Goal: Find specific page/section: Find specific page/section

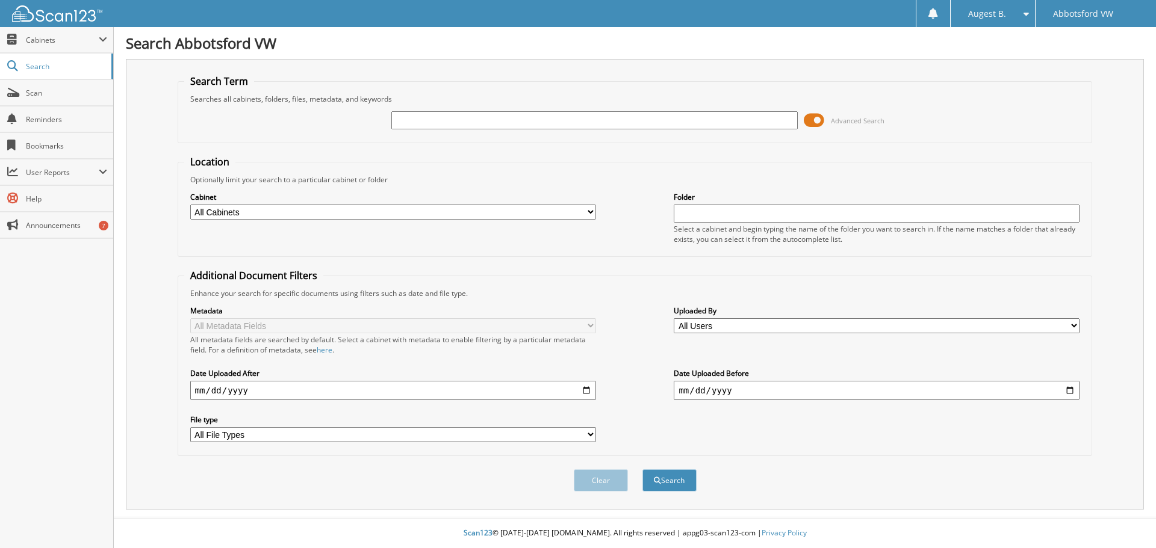
click at [465, 116] on input "text" at bounding box center [594, 120] width 406 height 18
type input "[PERSON_NAME]"
click at [642, 470] on button "Search" at bounding box center [669, 481] width 54 height 22
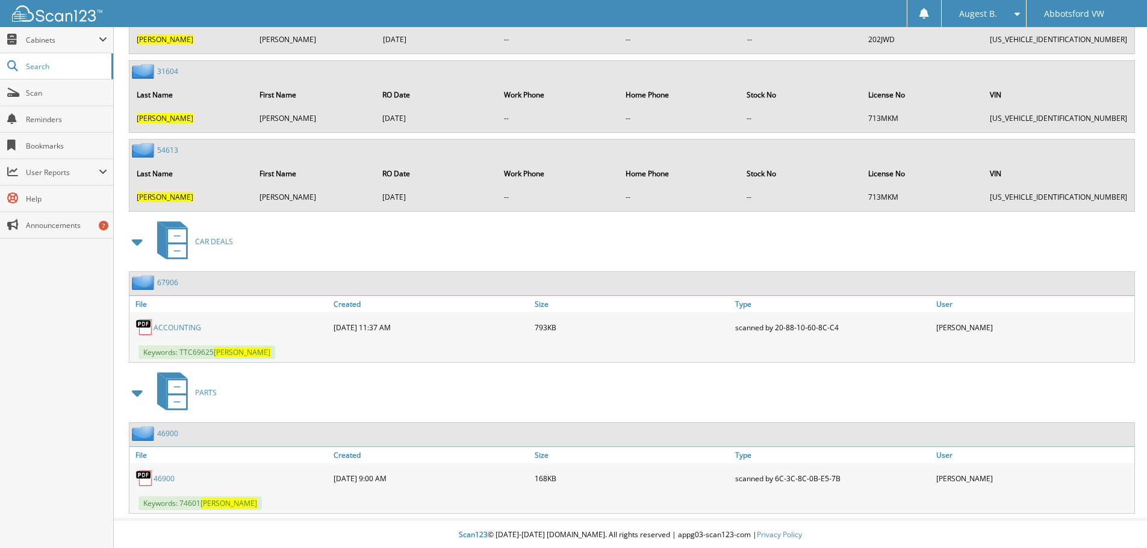
scroll to position [2697, 0]
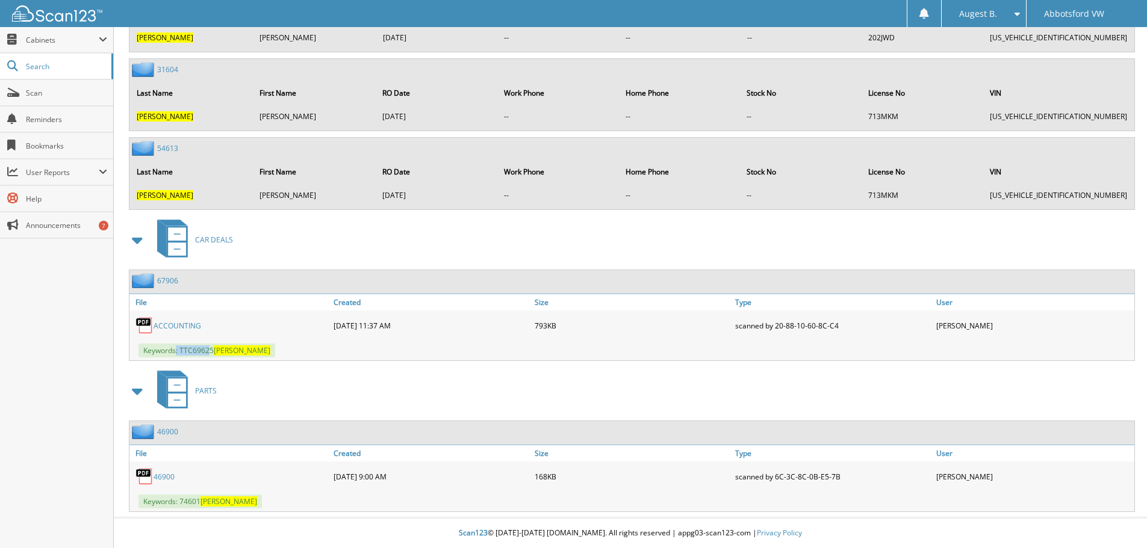
drag, startPoint x: 211, startPoint y: 350, endPoint x: 176, endPoint y: 350, distance: 34.3
click at [176, 350] on span "Keywords: TTC69625 [PERSON_NAME]" at bounding box center [206, 351] width 137 height 14
click at [190, 359] on div "Keywords: TTC69625 [PERSON_NAME]" at bounding box center [631, 351] width 1005 height 20
drag, startPoint x: 212, startPoint y: 350, endPoint x: 182, endPoint y: 351, distance: 30.7
click at [182, 351] on span "Keywords: TTC69625 [PERSON_NAME]" at bounding box center [206, 351] width 137 height 14
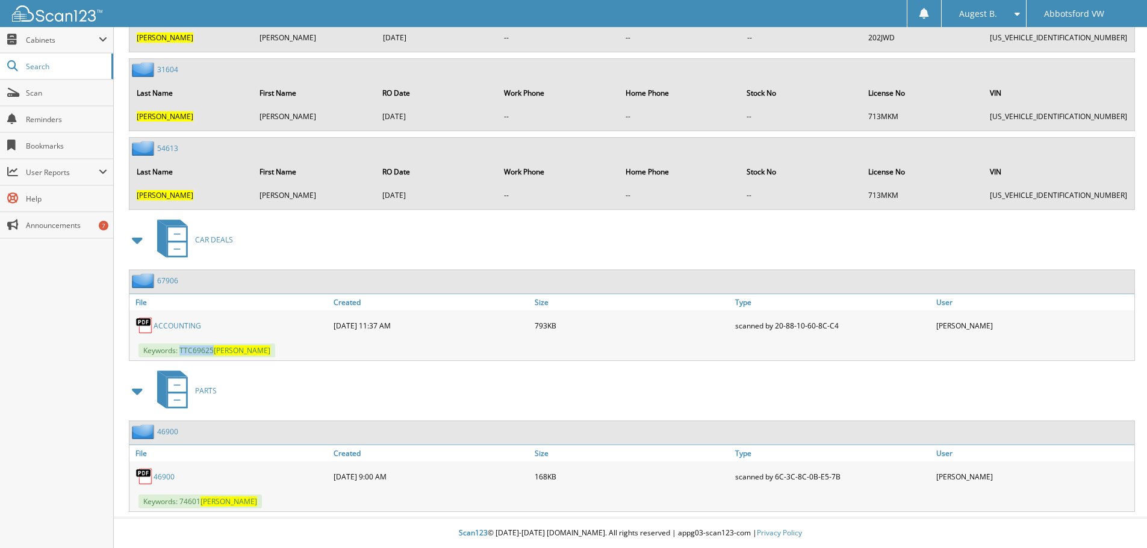
copy span "TTC69625"
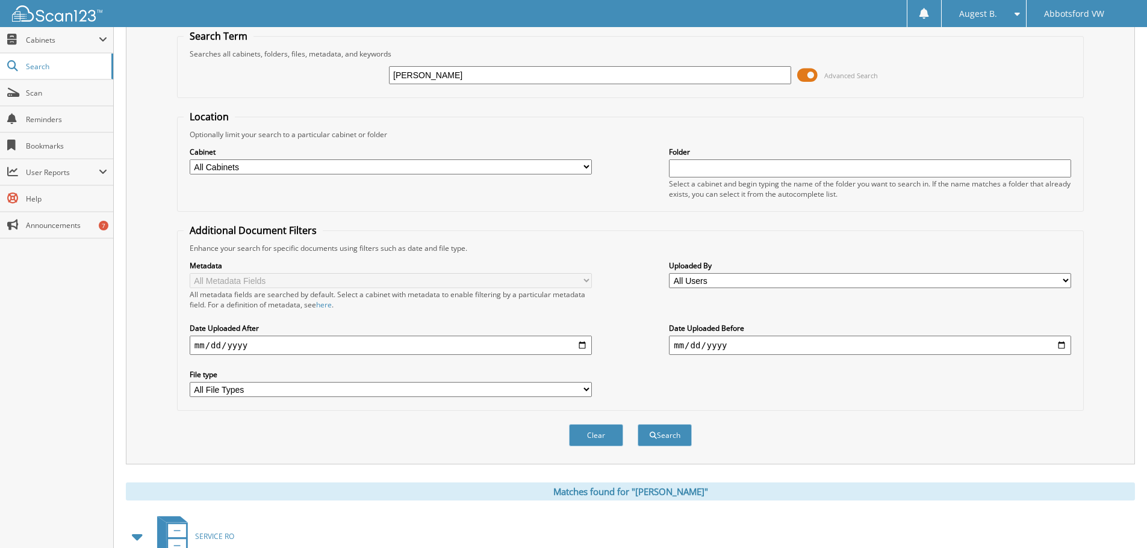
scroll to position [0, 0]
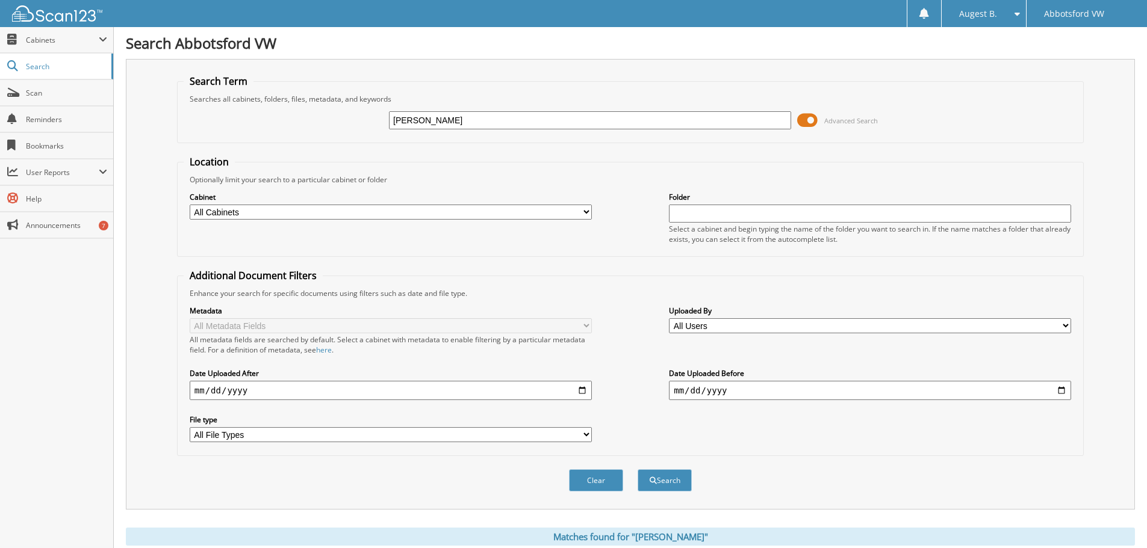
click at [441, 129] on input "[PERSON_NAME]" at bounding box center [590, 120] width 402 height 18
type input "g"
paste input "TTC69625"
type input "TTC69625"
click at [663, 479] on button "Search" at bounding box center [664, 481] width 54 height 22
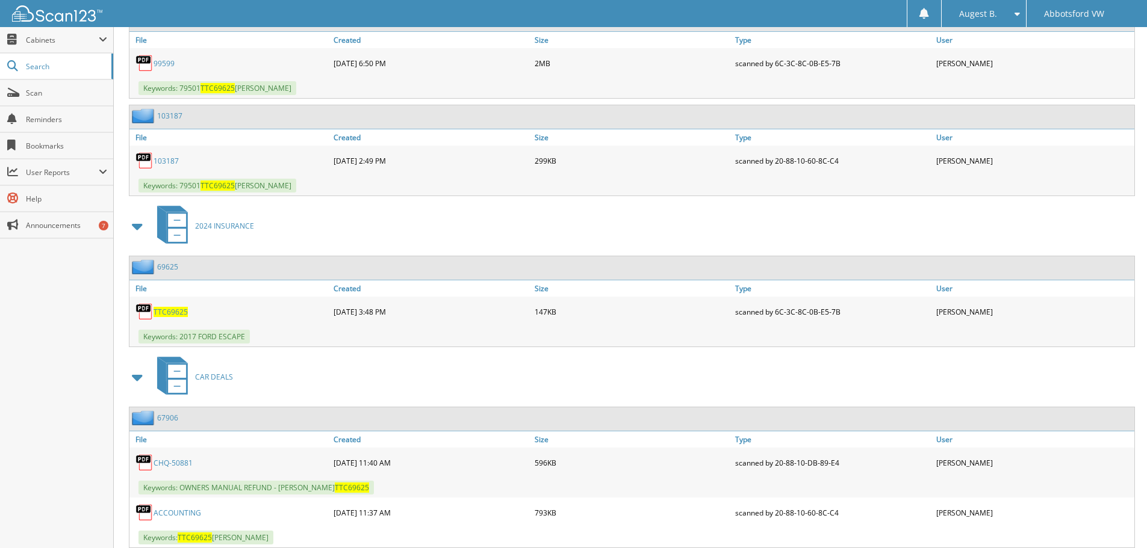
scroll to position [986, 0]
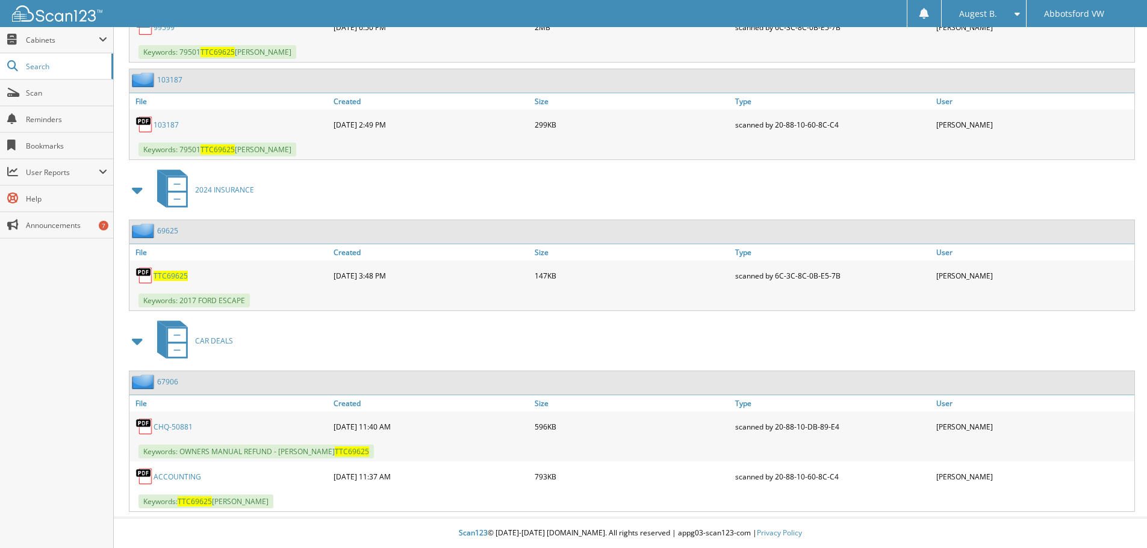
click at [164, 426] on link "CHQ-50881" at bounding box center [172, 427] width 39 height 10
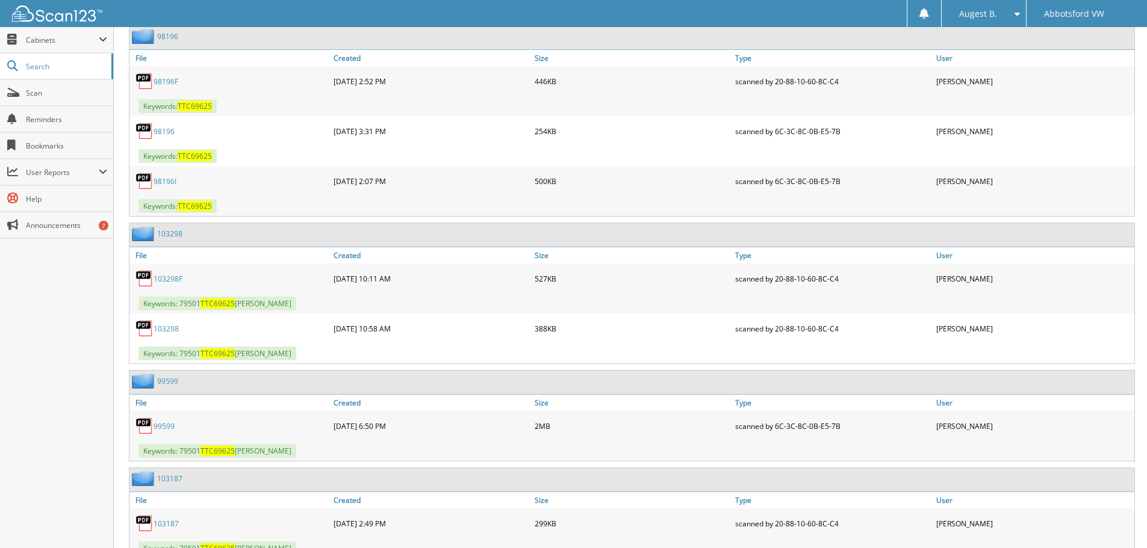
scroll to position [565, 0]
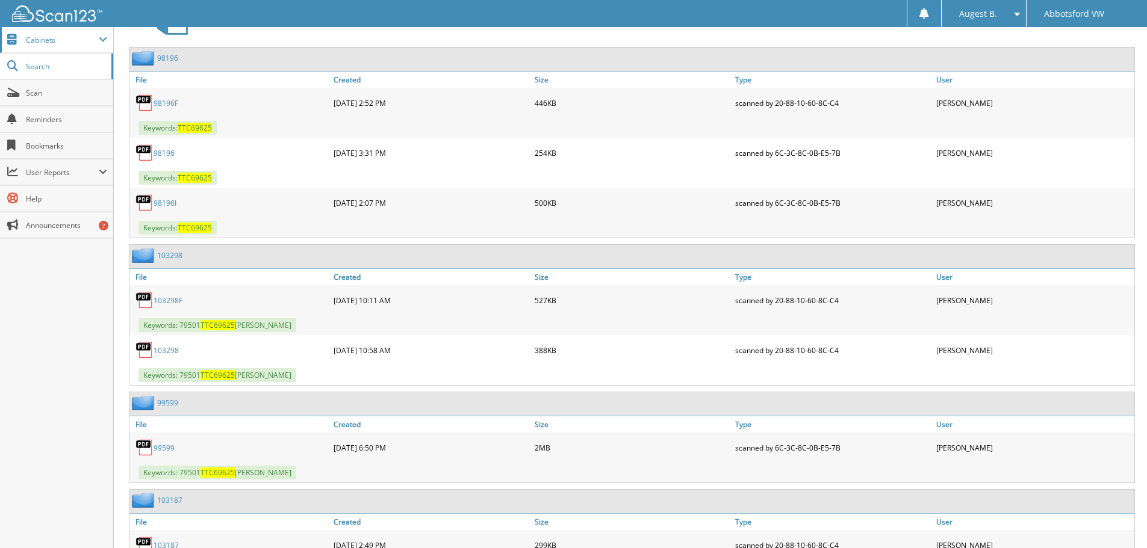
click at [47, 39] on span "Cabinets" at bounding box center [62, 40] width 73 height 10
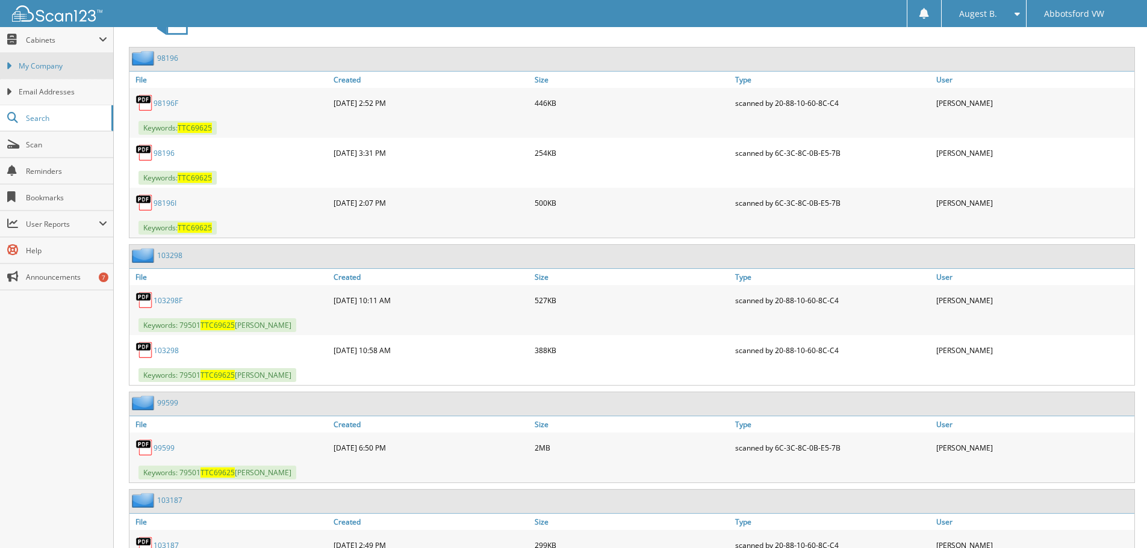
click at [47, 72] on link "My Company" at bounding box center [56, 66] width 113 height 26
